Goal: Task Accomplishment & Management: Use online tool/utility

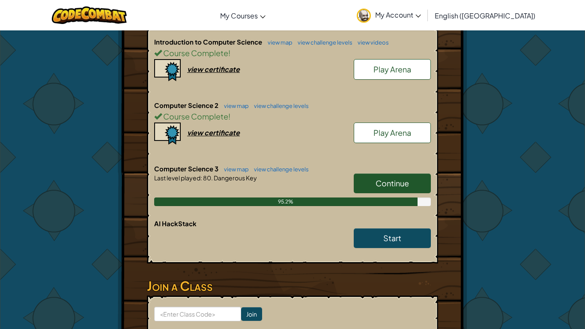
scroll to position [217, 0]
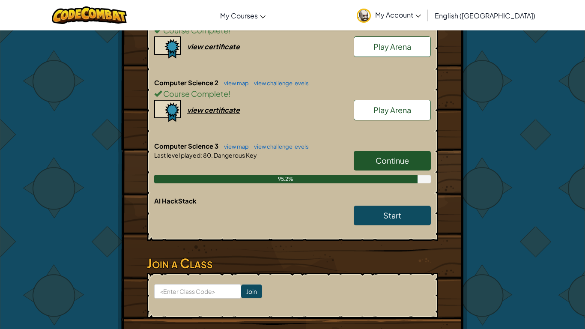
click at [398, 165] on link "Continue" at bounding box center [392, 161] width 77 height 20
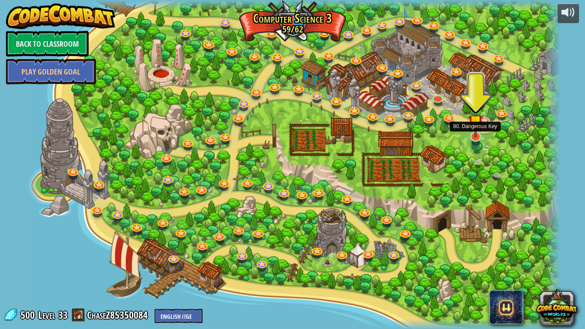
click at [477, 131] on img at bounding box center [475, 122] width 14 height 32
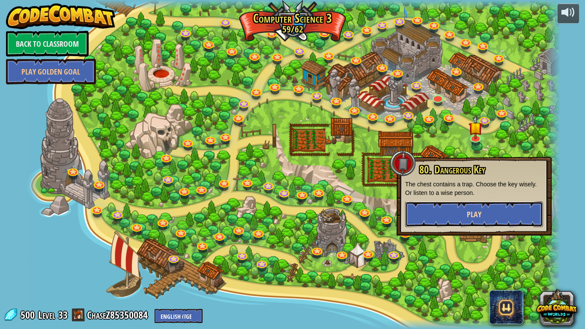
click at [488, 210] on button "Play" at bounding box center [474, 214] width 138 height 26
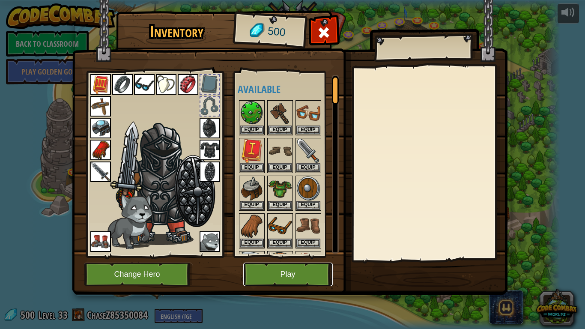
click at [303, 268] on button "Play" at bounding box center [287, 274] width 89 height 24
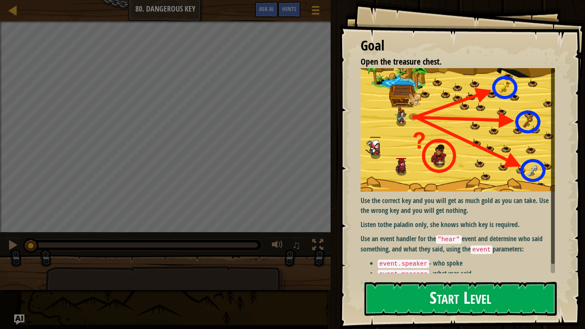
click at [462, 127] on img at bounding box center [458, 130] width 194 height 124
click at [547, 304] on button "Start Level" at bounding box center [460, 299] width 192 height 34
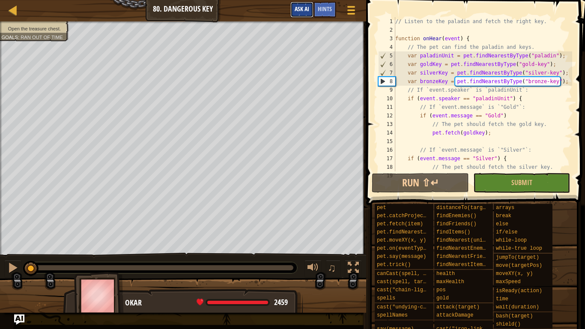
click at [296, 15] on button "Ask AI" at bounding box center [301, 10] width 23 height 16
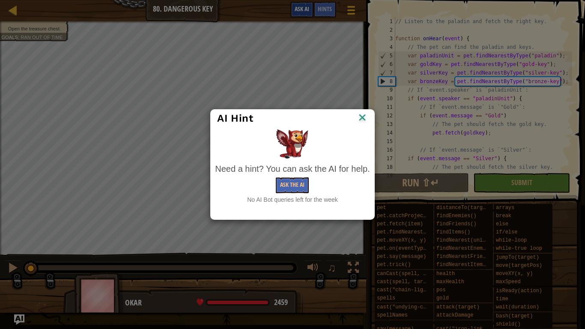
click at [296, 15] on div "AI Hint Need a hint? You can ask the AI for help. Ask the AI No AI Bot queries …" at bounding box center [292, 164] width 585 height 329
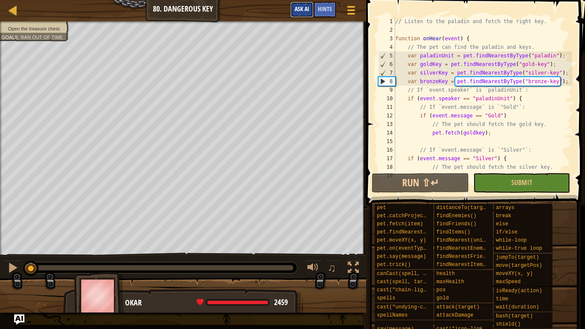
click at [296, 15] on button "Ask AI" at bounding box center [301, 10] width 23 height 16
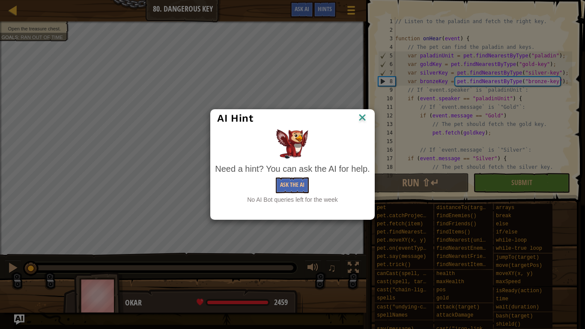
click at [292, 196] on div "No AI Bot queries left for the week" at bounding box center [292, 199] width 155 height 9
click at [293, 189] on button "Ask the AI" at bounding box center [292, 185] width 33 height 16
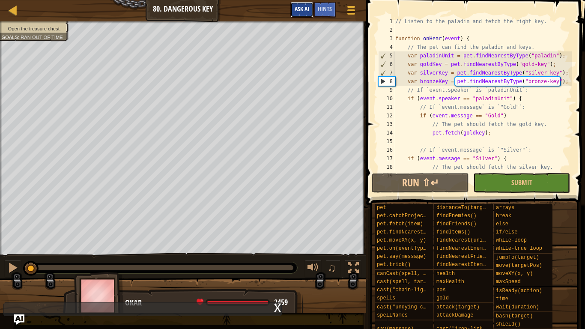
click at [300, 15] on button "Ask AI" at bounding box center [301, 10] width 23 height 16
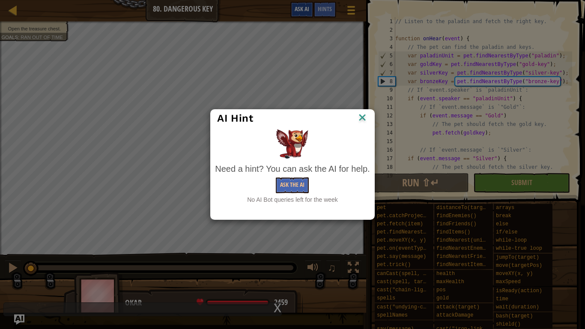
click at [300, 15] on div "AI Hint Need a hint? You can ask the AI for help. Ask the AI No AI Bot queries …" at bounding box center [292, 164] width 585 height 329
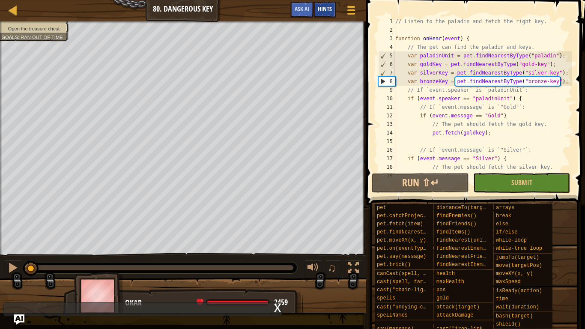
click at [325, 9] on span "Hints" at bounding box center [325, 9] width 14 height 8
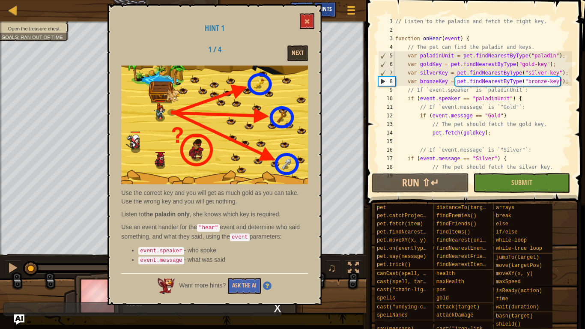
click at [325, 9] on span "Hints" at bounding box center [325, 9] width 14 height 8
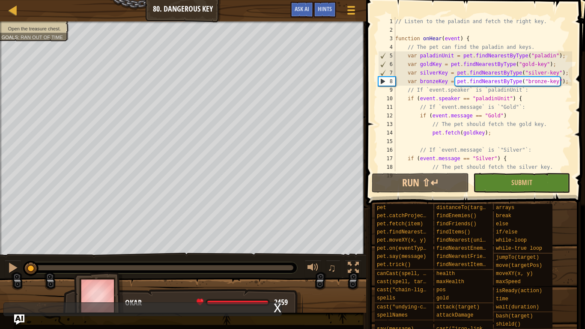
click at [0, 238] on div "Open the treasure chest. Goals : Ran out of time" at bounding box center [183, 137] width 366 height 233
click at [301, 5] on button "Ask AI" at bounding box center [301, 10] width 23 height 16
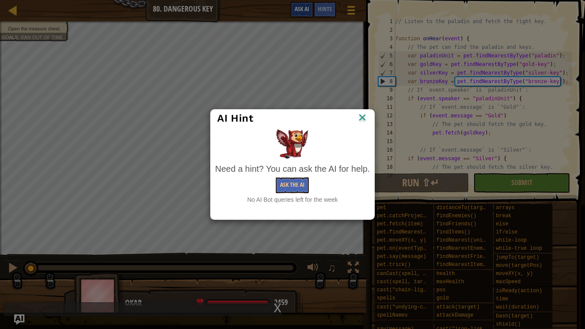
click at [301, 5] on div "AI Hint Need a hint? You can ask the AI for help. Ask the AI No AI Bot queries …" at bounding box center [292, 164] width 585 height 329
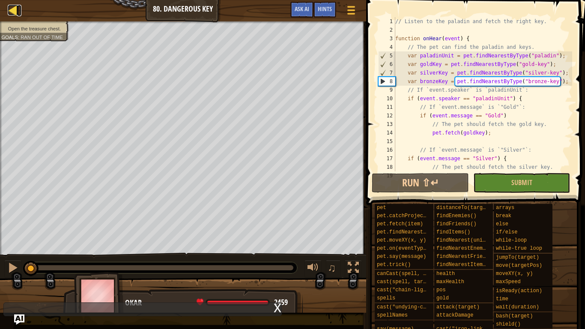
click at [10, 12] on div at bounding box center [13, 10] width 11 height 11
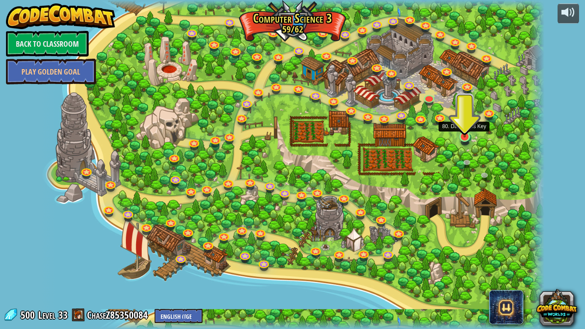
click at [465, 135] on img at bounding box center [464, 122] width 13 height 29
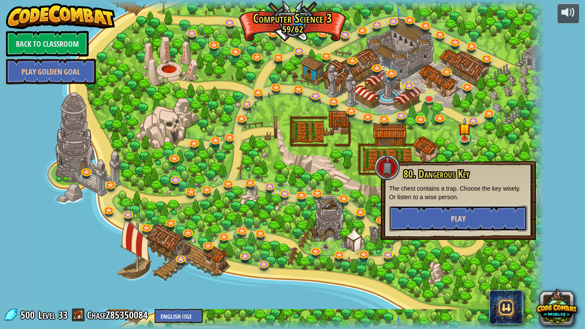
click at [450, 224] on button "Play" at bounding box center [458, 219] width 138 height 26
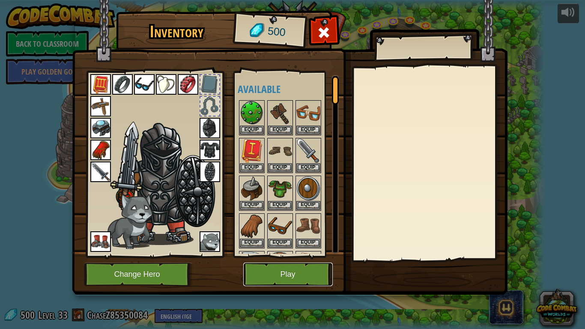
click at [311, 273] on button "Play" at bounding box center [287, 274] width 89 height 24
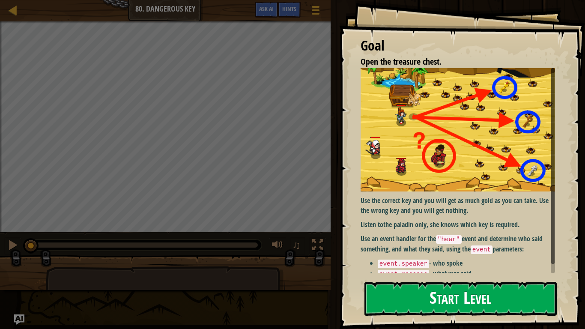
click at [443, 158] on img at bounding box center [458, 130] width 194 height 124
click at [429, 301] on button "Start Level" at bounding box center [460, 299] width 192 height 34
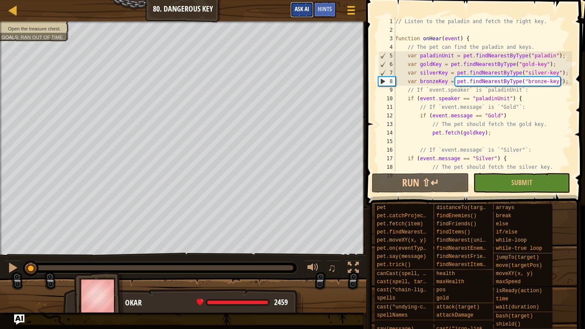
click at [296, 12] on span "Ask AI" at bounding box center [302, 9] width 15 height 8
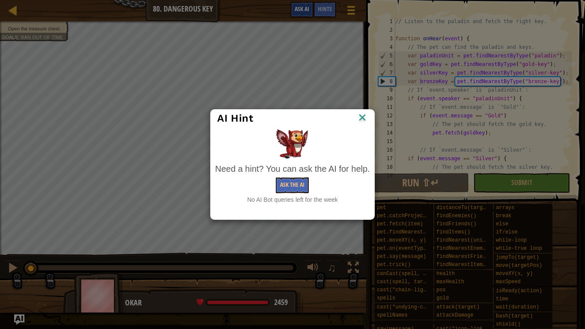
click at [296, 12] on div "AI Hint Need a hint? You can ask the AI for help. Ask the AI No AI Bot queries …" at bounding box center [292, 164] width 585 height 329
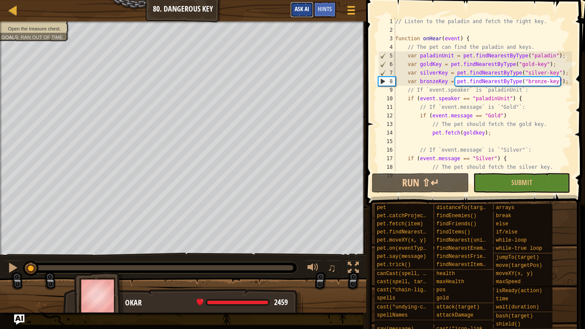
click at [309, 8] on button "Ask AI" at bounding box center [301, 10] width 23 height 16
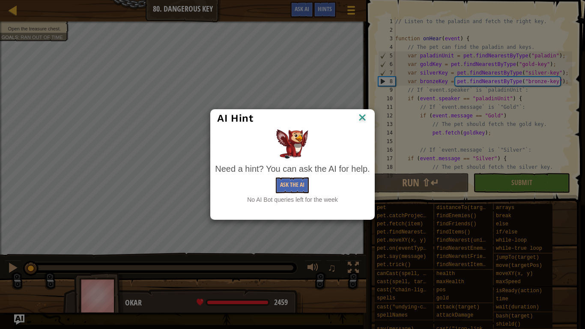
click at [309, 8] on div "AI Hint Need a hint? You can ask the AI for help. Ask the AI No AI Bot queries …" at bounding box center [292, 164] width 585 height 329
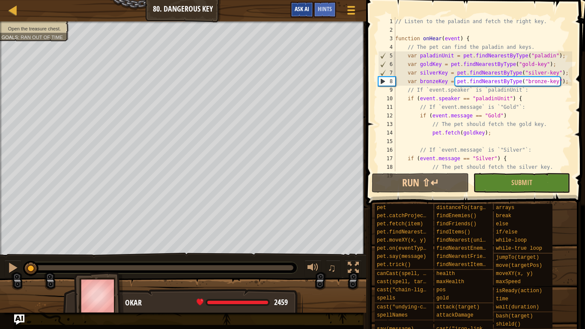
scroll to position [103, 0]
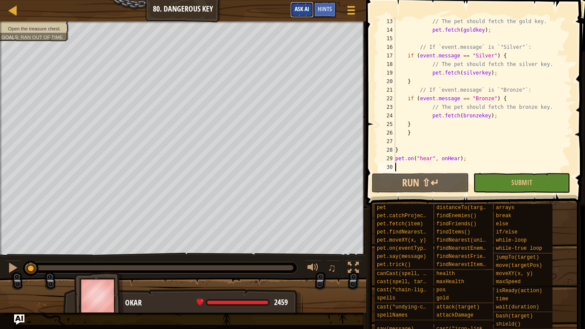
click at [300, 9] on span "Ask AI" at bounding box center [302, 9] width 15 height 8
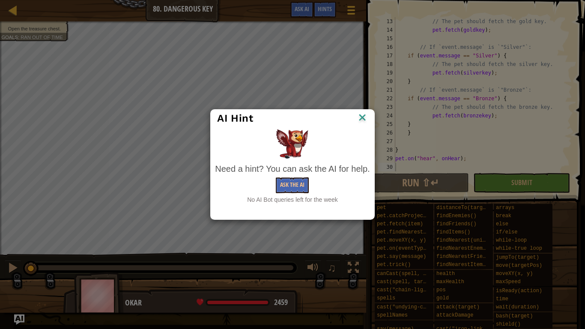
click at [300, 9] on div "AI Hint Need a hint? You can ask the AI for help. Ask the AI No AI Bot queries …" at bounding box center [292, 164] width 585 height 329
